Goal: Navigation & Orientation: Find specific page/section

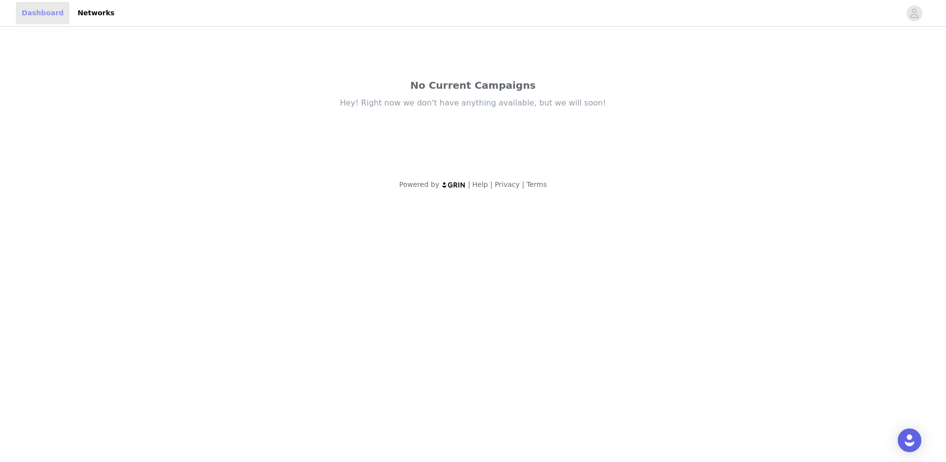
click at [54, 9] on link "Dashboard" at bounding box center [43, 13] width 54 height 22
click at [91, 11] on link "Networks" at bounding box center [95, 13] width 49 height 22
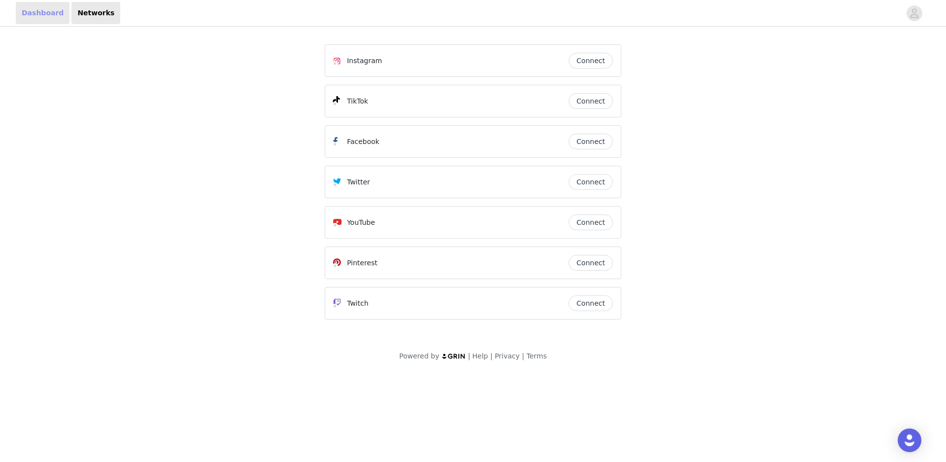
click at [45, 9] on link "Dashboard" at bounding box center [43, 13] width 54 height 22
